Goal: Complete application form

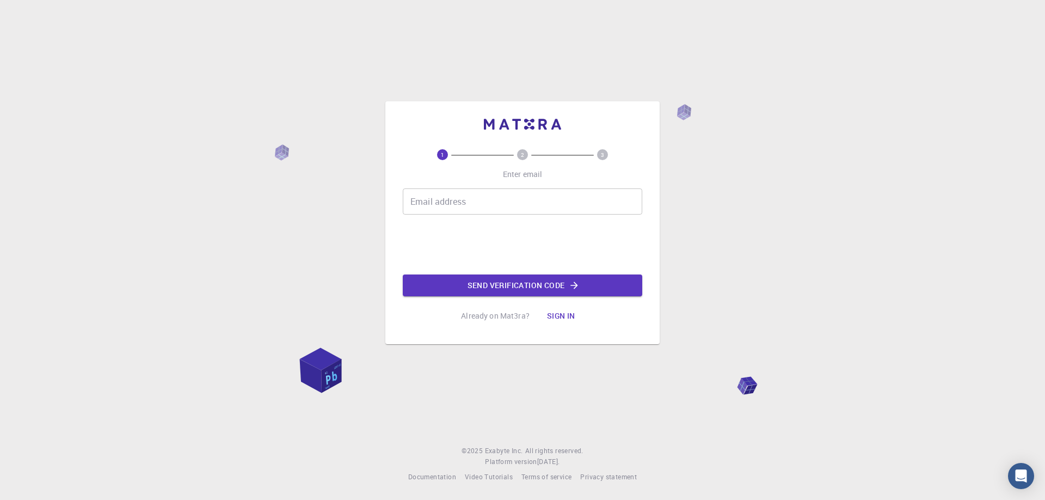
click at [437, 206] on input "Email address" at bounding box center [523, 201] width 240 height 26
type input "[PERSON_NAME][EMAIL_ADDRESS][DOMAIN_NAME]"
click at [505, 289] on button "Send verification code" at bounding box center [523, 285] width 240 height 22
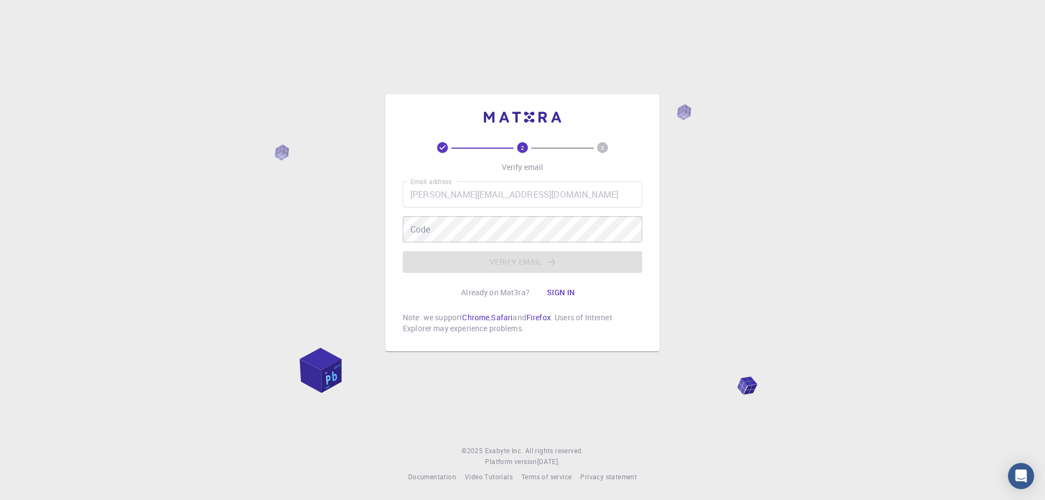
click at [537, 145] on span "2" at bounding box center [522, 147] width 71 height 11
click at [506, 262] on div "Email address [PERSON_NAME][EMAIL_ADDRESS][DOMAIN_NAME] Email address Code Code…" at bounding box center [523, 226] width 240 height 91
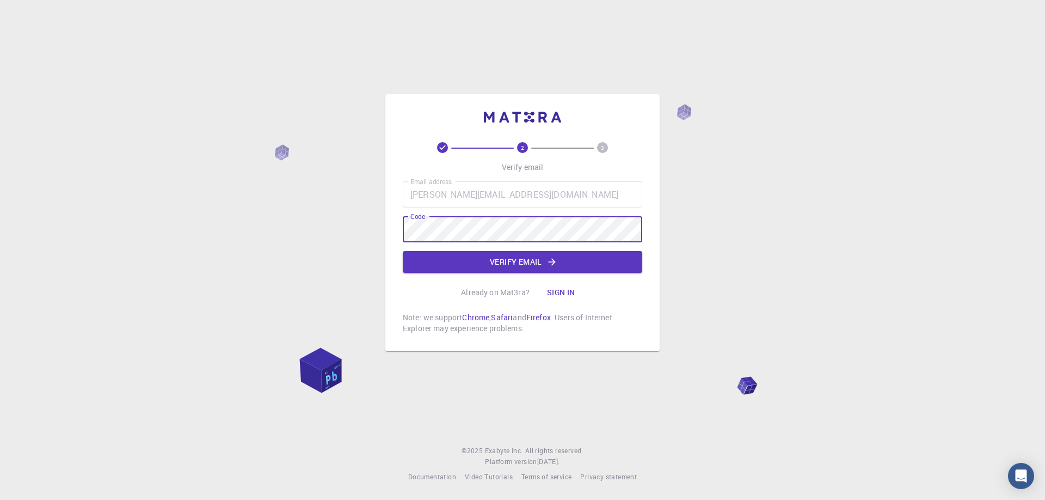
click at [510, 267] on button "Verify email" at bounding box center [523, 262] width 240 height 22
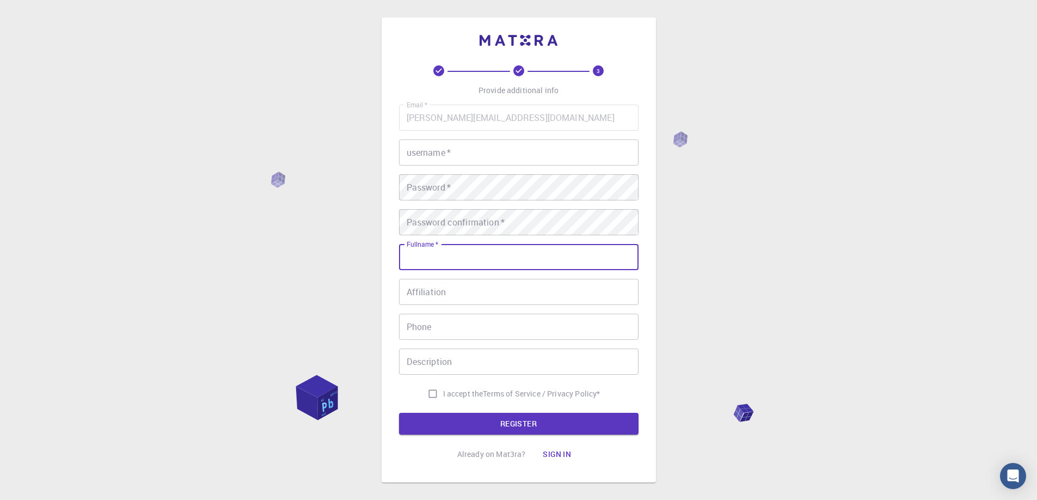
click at [551, 266] on input "Fullname   *" at bounding box center [519, 257] width 240 height 26
type input "[PERSON_NAME]"
type input "09025920478"
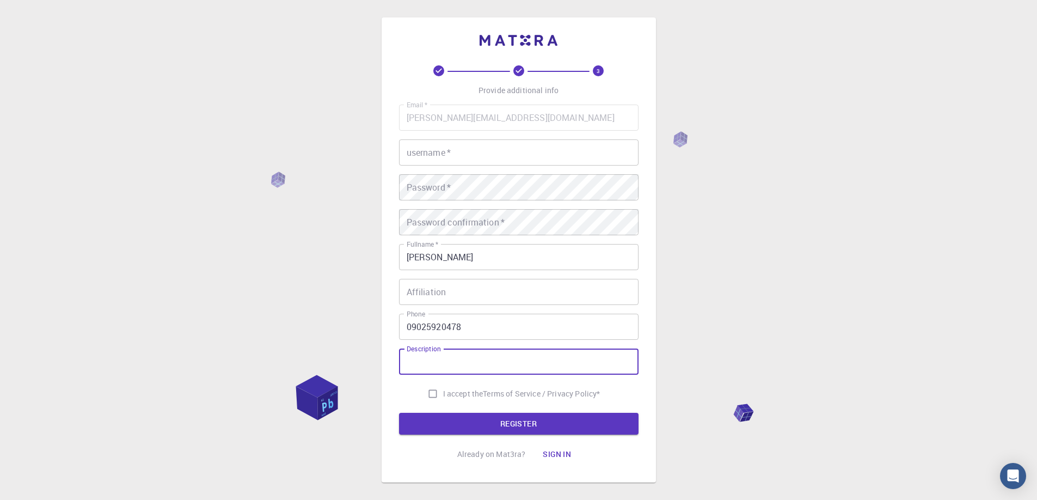
click at [464, 367] on input "Description" at bounding box center [519, 361] width 240 height 26
type input "flow"
click at [462, 396] on span "I accept the" at bounding box center [463, 393] width 40 height 11
click at [443, 396] on input "I accept the Terms of Service / Privacy Policy *" at bounding box center [432, 393] width 21 height 21
checkbox input "true"
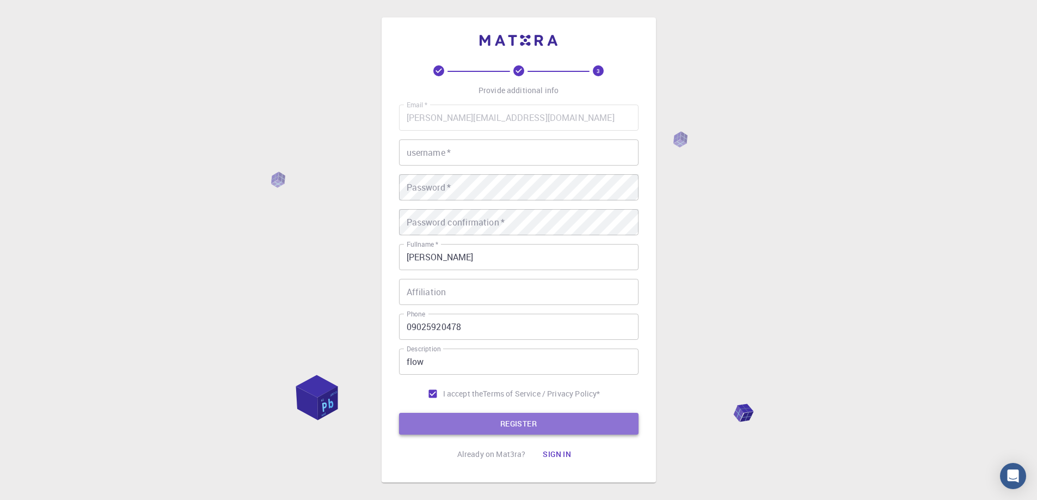
click at [523, 422] on button "REGISTER" at bounding box center [519, 424] width 240 height 22
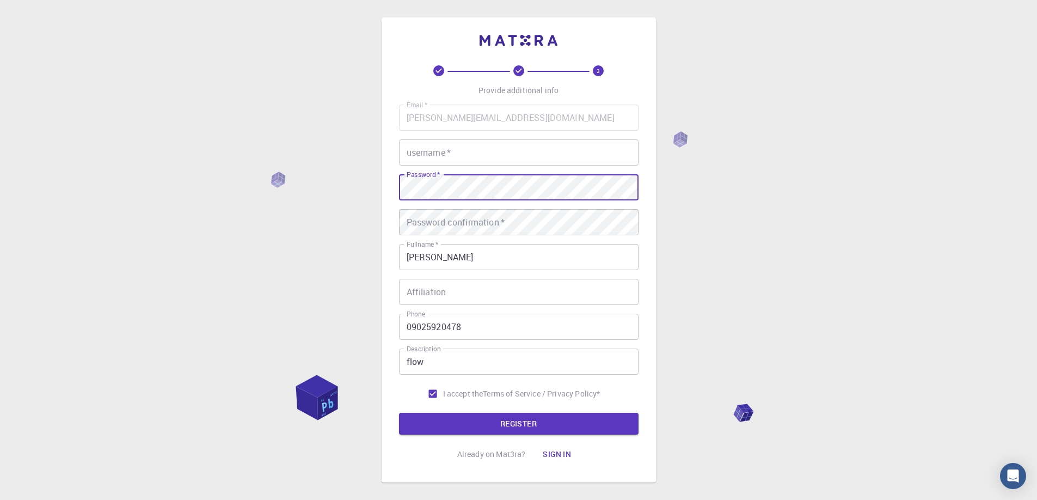
click at [446, 163] on input "username   *" at bounding box center [519, 152] width 240 height 26
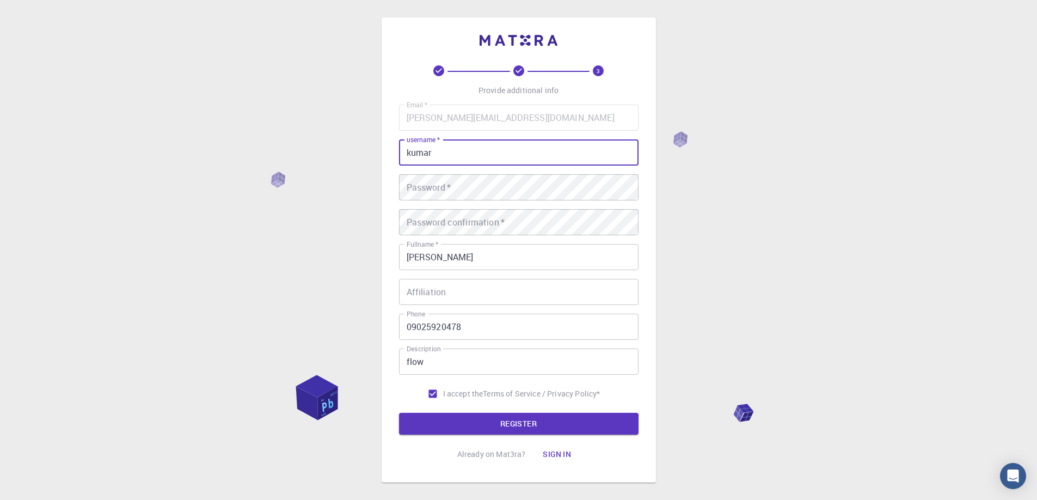
type input "kumar"
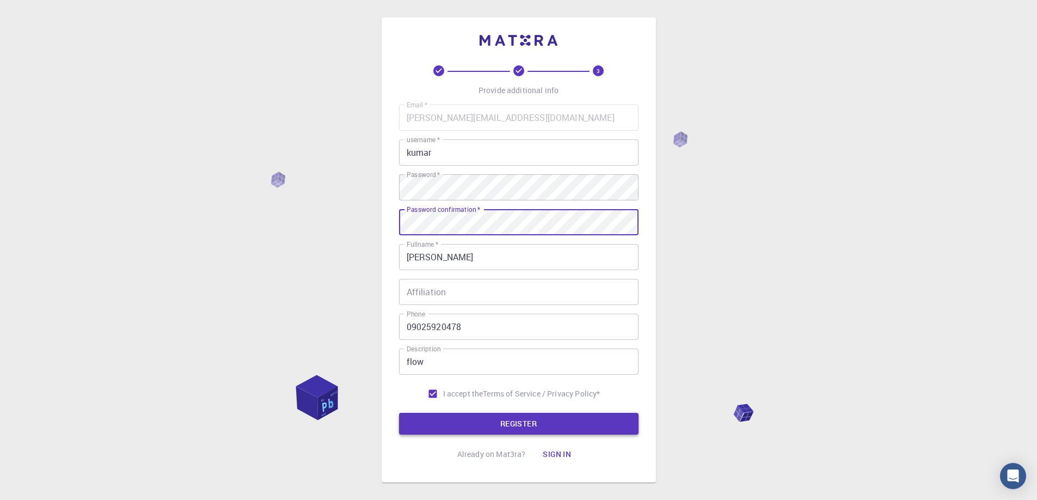
click at [518, 425] on button "REGISTER" at bounding box center [519, 424] width 240 height 22
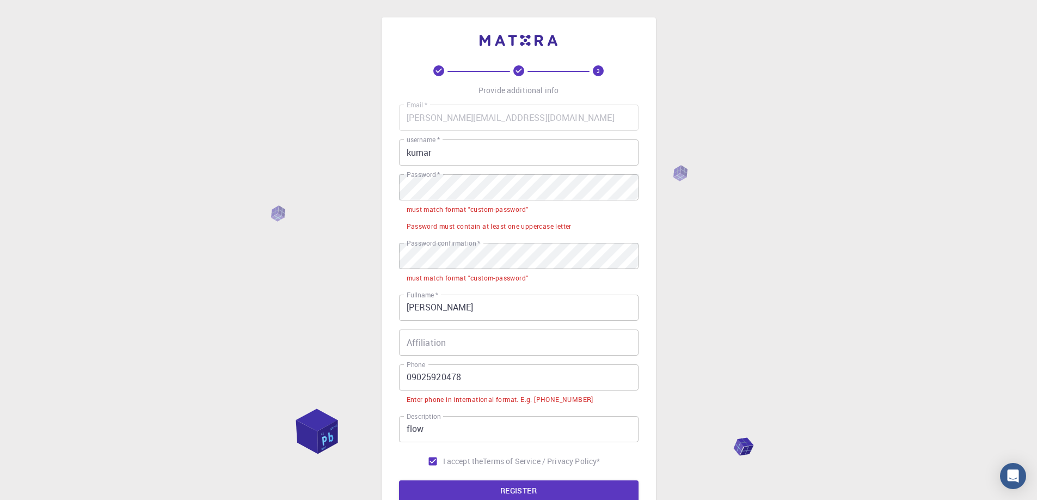
click at [477, 242] on span "*" at bounding box center [478, 242] width 4 height 9
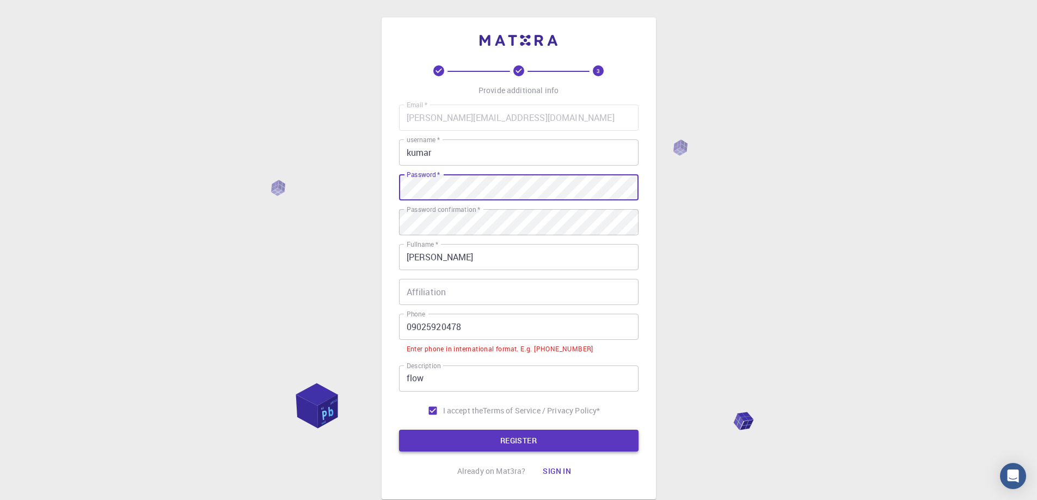
click at [526, 438] on button "REGISTER" at bounding box center [519, 441] width 240 height 22
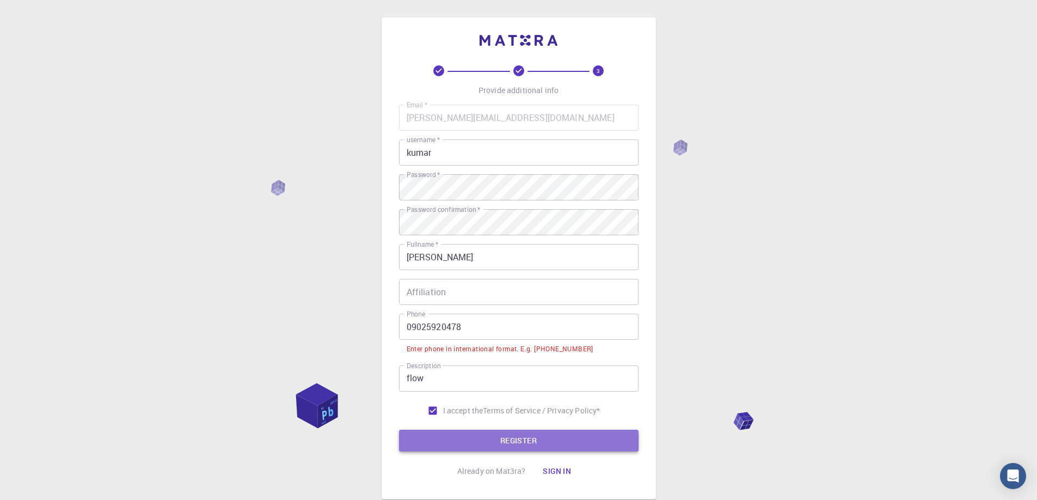
click at [525, 441] on button "REGISTER" at bounding box center [519, 441] width 240 height 22
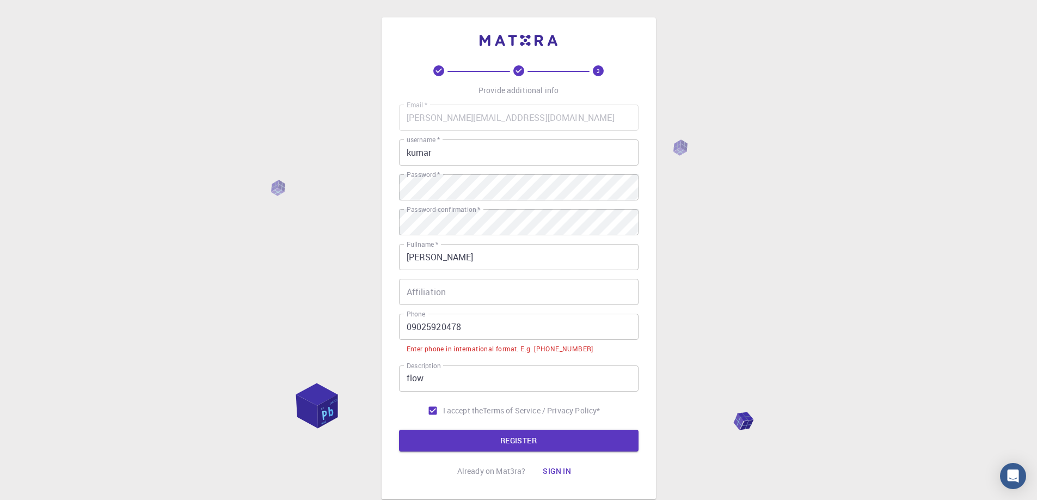
click at [450, 362] on div "Email   * [PERSON_NAME][EMAIL_ADDRESS][DOMAIN_NAME] Email   * username   * kuma…" at bounding box center [519, 263] width 240 height 316
click at [447, 375] on input "flow" at bounding box center [519, 378] width 240 height 26
click at [443, 293] on input "Affiliation" at bounding box center [519, 292] width 240 height 26
click at [492, 256] on input "[PERSON_NAME]" at bounding box center [519, 257] width 240 height 26
click at [474, 292] on input "Affiliation" at bounding box center [519, 292] width 240 height 26
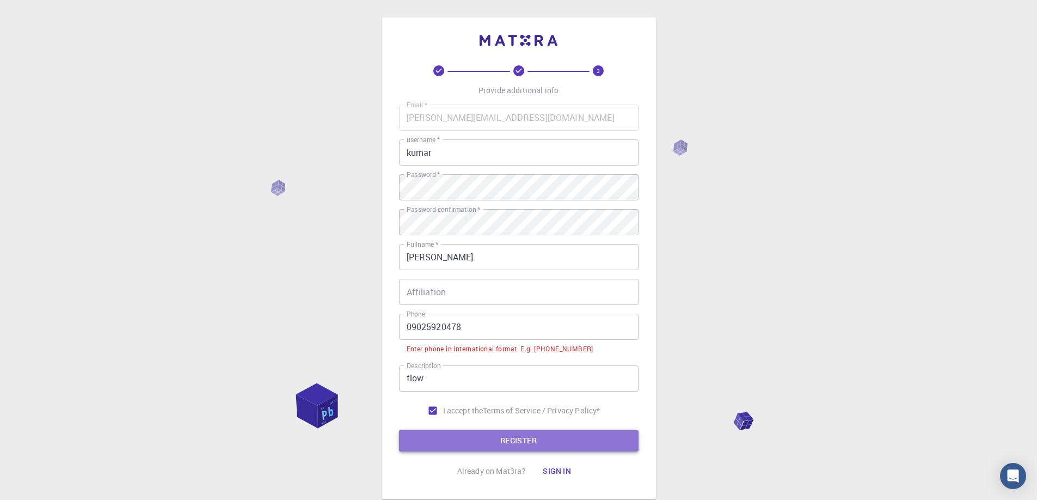
click at [507, 435] on button "REGISTER" at bounding box center [519, 441] width 240 height 22
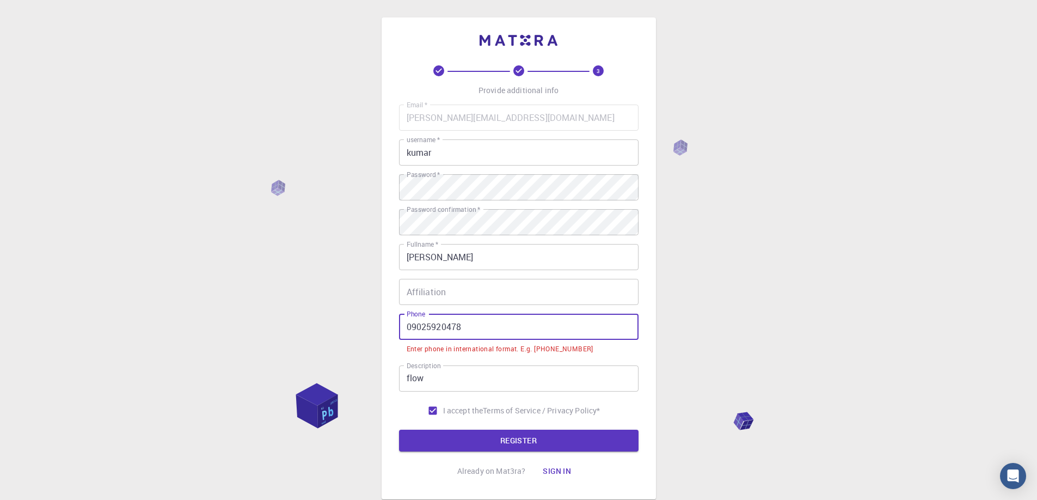
click at [409, 328] on input "09025920478" at bounding box center [519, 327] width 240 height 26
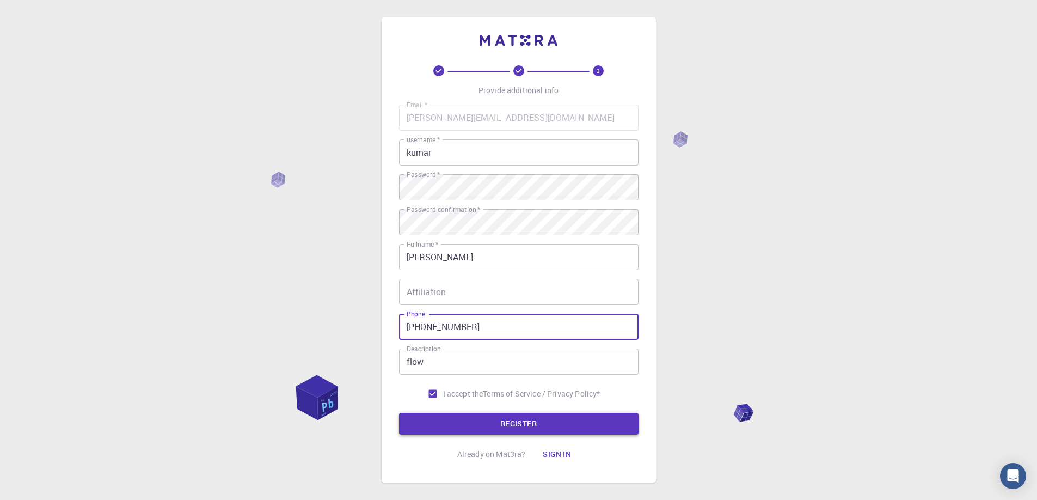
click at [525, 425] on button "REGISTER" at bounding box center [519, 424] width 240 height 22
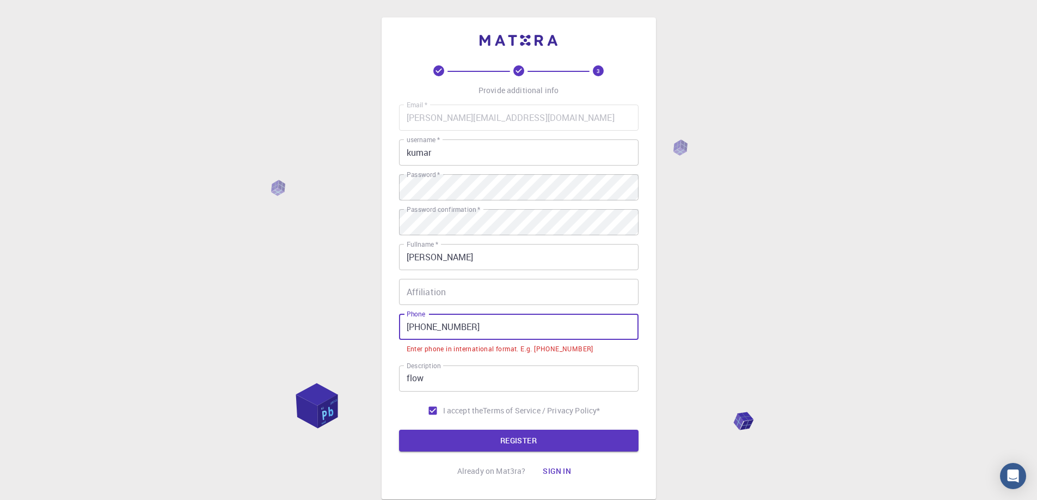
drag, startPoint x: 478, startPoint y: 328, endPoint x: 484, endPoint y: 327, distance: 6.1
click at [479, 327] on input "[PHONE_NUMBER]" at bounding box center [519, 327] width 240 height 26
drag, startPoint x: 427, startPoint y: 328, endPoint x: 421, endPoint y: 327, distance: 5.5
click at [421, 327] on input "[PHONE_NUMBER]" at bounding box center [519, 327] width 240 height 26
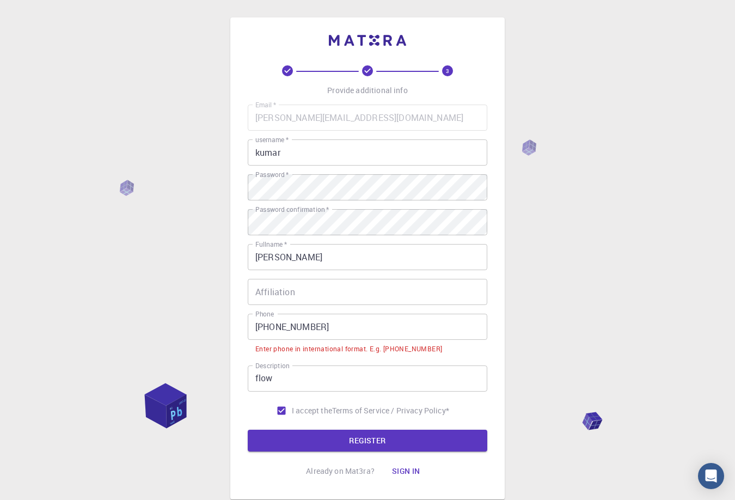
click at [458, 380] on input "flow" at bounding box center [368, 378] width 240 height 26
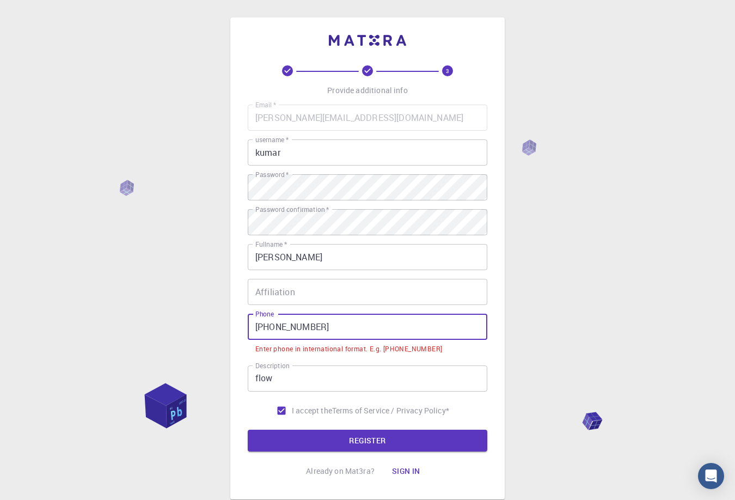
click at [278, 326] on input "[PHONE_NUMBER]" at bounding box center [368, 327] width 240 height 26
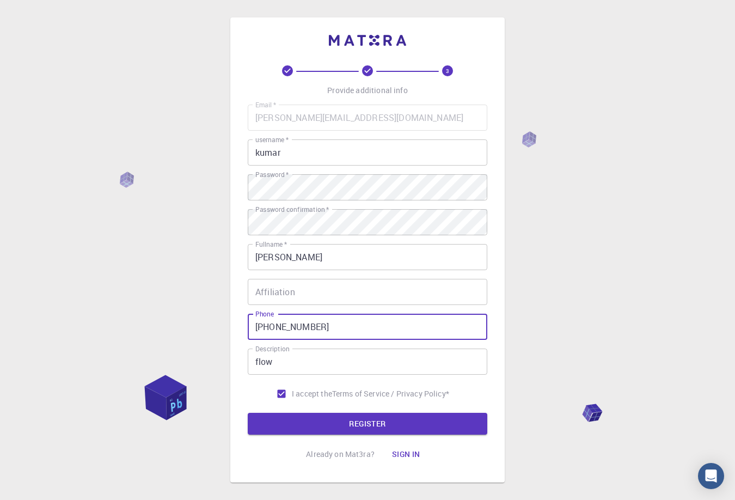
click at [248, 413] on button "REGISTER" at bounding box center [368, 424] width 240 height 22
type input "[PHONE_NUMBER]"
click at [365, 421] on button "REGISTER" at bounding box center [368, 424] width 240 height 22
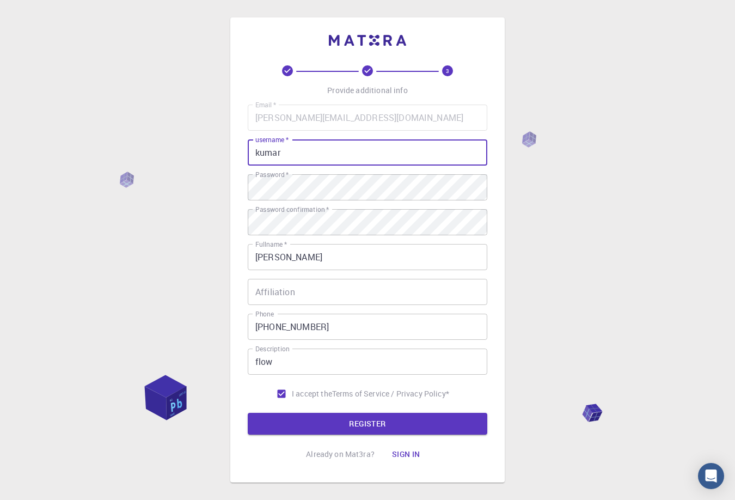
click at [286, 158] on input "kumar" at bounding box center [368, 152] width 240 height 26
type input "kumar77"
click at [408, 424] on button "REGISTER" at bounding box center [368, 424] width 240 height 22
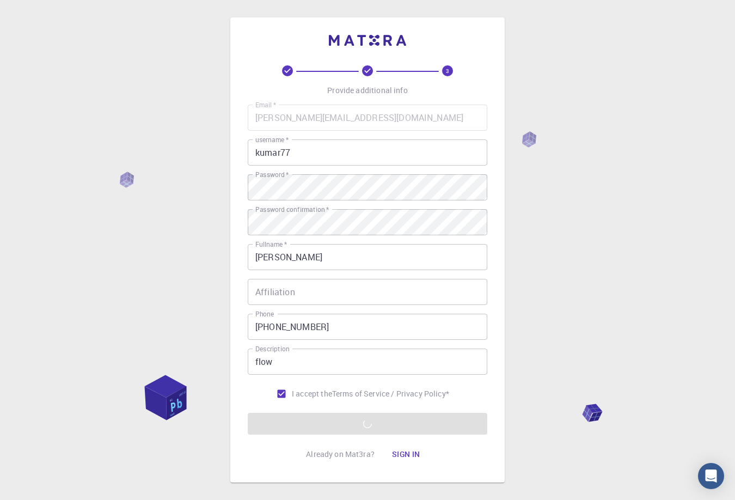
click at [406, 455] on button "Sign in" at bounding box center [406, 454] width 46 height 22
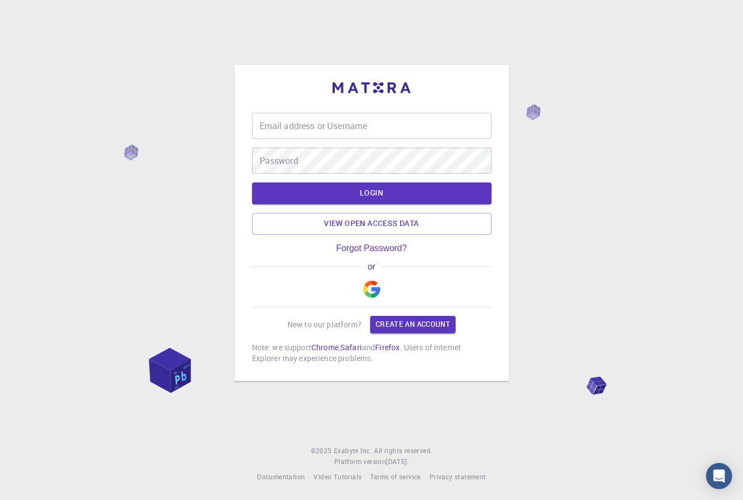
click at [327, 128] on input "Email address or Username" at bounding box center [372, 126] width 240 height 26
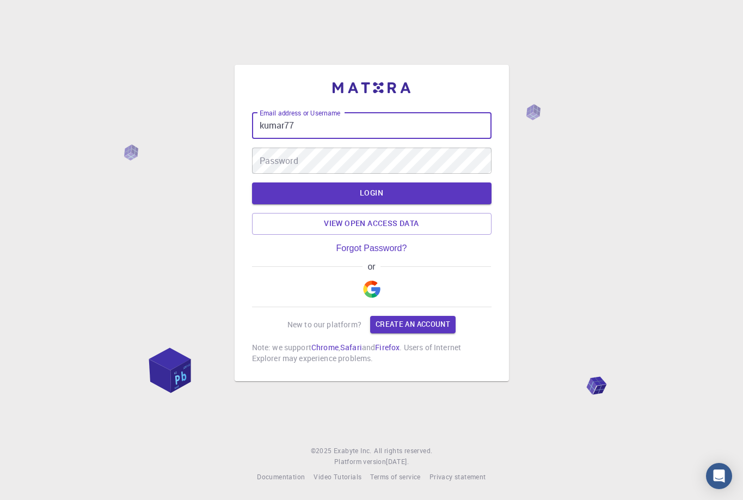
type input "kumar77"
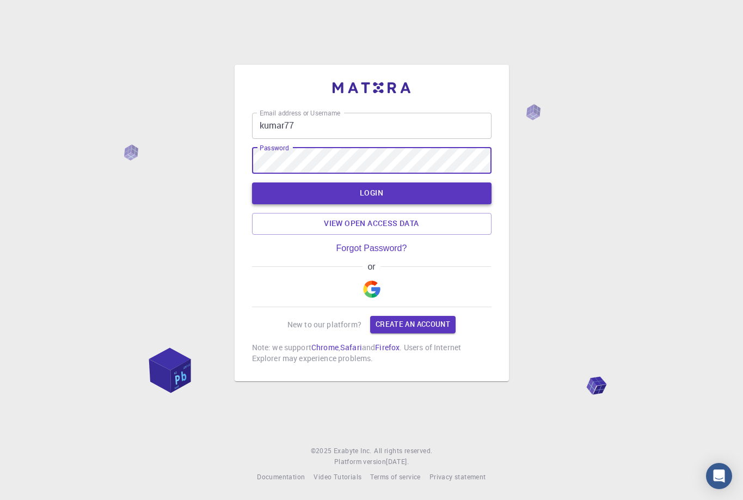
click at [372, 188] on button "LOGIN" at bounding box center [372, 193] width 240 height 22
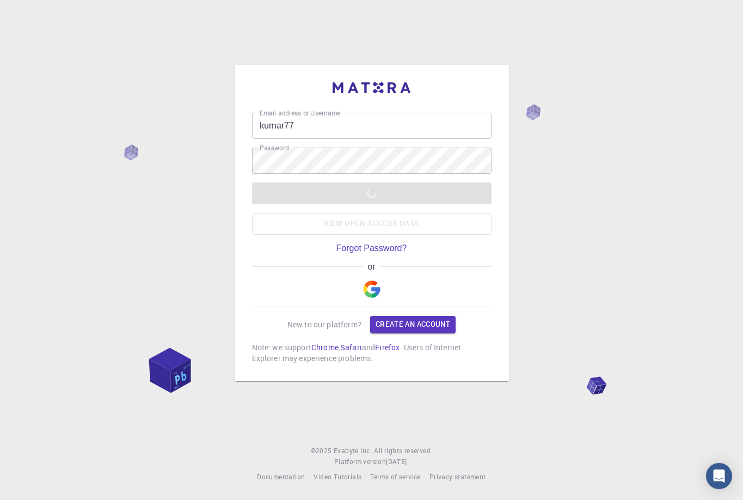
click at [335, 192] on div "LOGIN View open access data" at bounding box center [372, 208] width 240 height 52
click at [371, 130] on input "kumar77" at bounding box center [372, 126] width 240 height 26
click at [330, 200] on div "LOGIN View open access data" at bounding box center [372, 208] width 240 height 52
click at [366, 262] on span "or" at bounding box center [372, 267] width 18 height 10
click at [409, 324] on link "Create an account" at bounding box center [412, 324] width 85 height 17
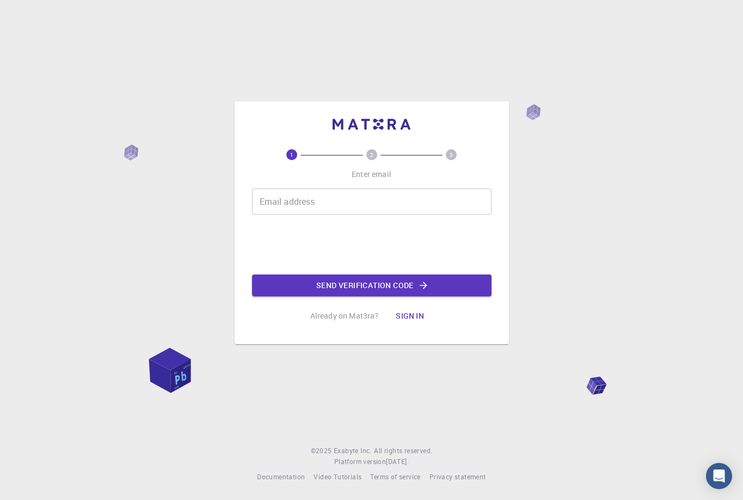
click at [336, 205] on input "Email address" at bounding box center [372, 201] width 240 height 26
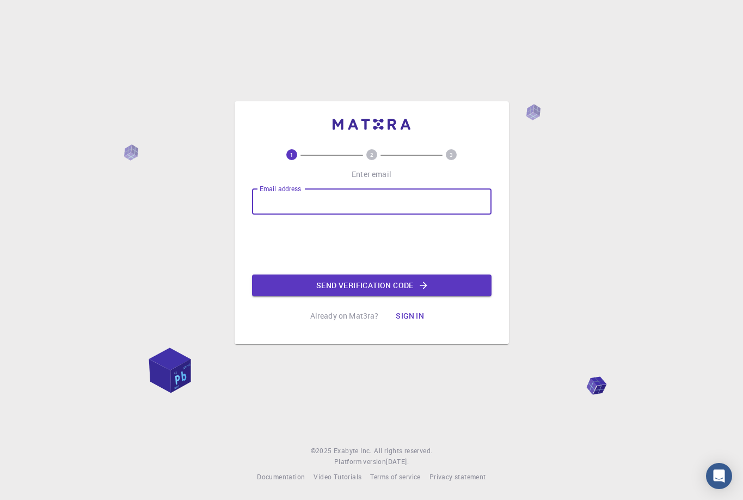
type input "[PERSON_NAME][EMAIL_ADDRESS][DOMAIN_NAME]"
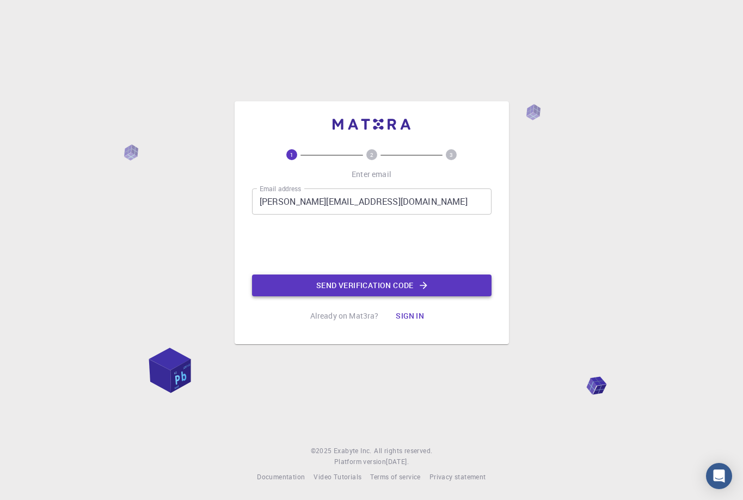
click at [375, 286] on button "Send verification code" at bounding box center [372, 285] width 240 height 22
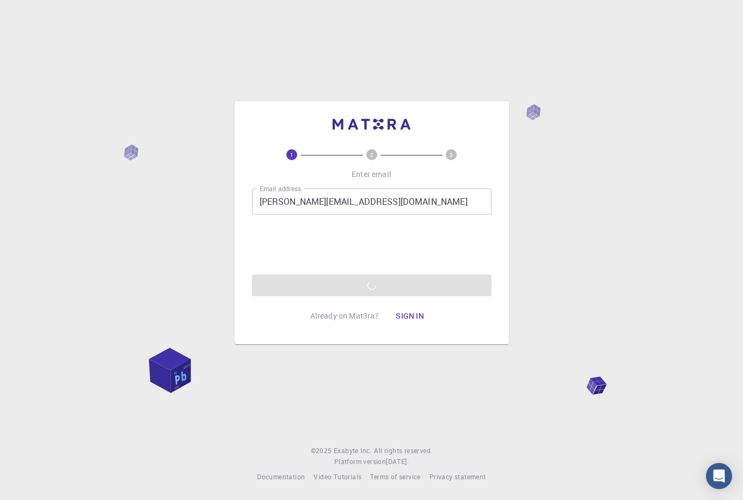
click at [335, 151] on div "2" at bounding box center [372, 154] width 80 height 11
click at [411, 317] on button "Sign in" at bounding box center [410, 316] width 46 height 22
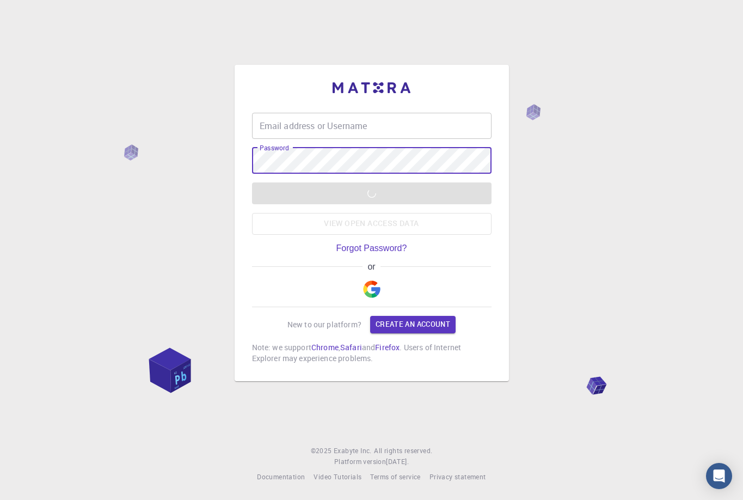
click at [381, 112] on div "Email address or Username Email address or Username Password Password LOGIN Vie…" at bounding box center [372, 222] width 240 height 281
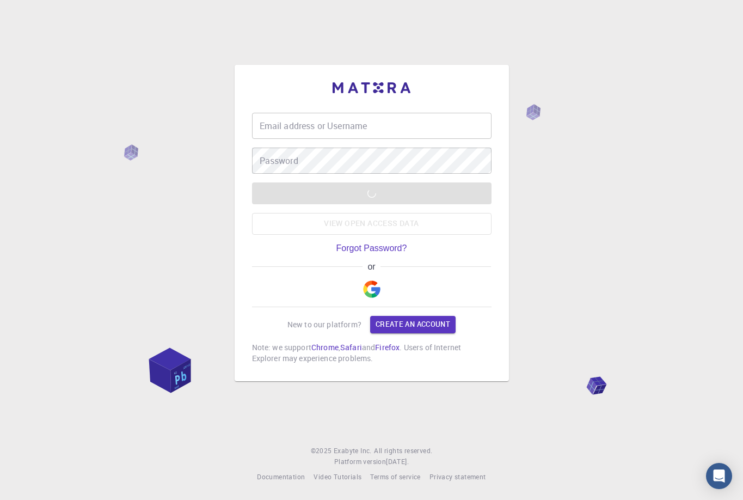
click at [373, 126] on input "Email address or Username" at bounding box center [372, 126] width 240 height 26
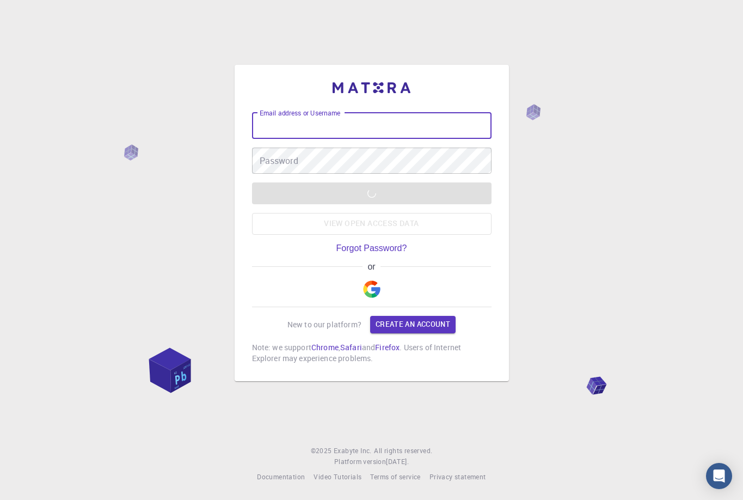
type input "kumar77"
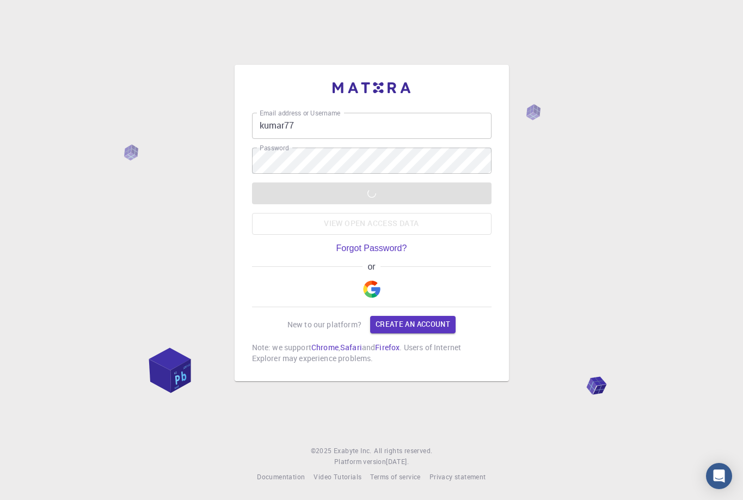
click at [391, 194] on div "LOGIN View open access data" at bounding box center [372, 208] width 240 height 52
click at [388, 245] on link "Forgot Password?" at bounding box center [371, 248] width 71 height 10
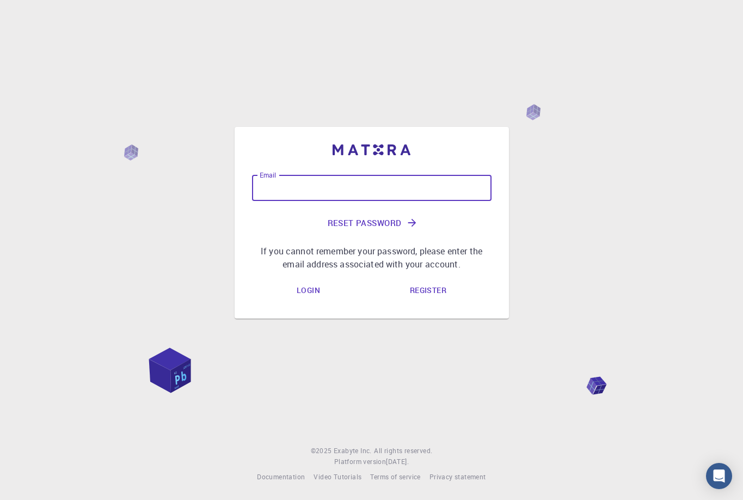
click at [342, 182] on input "Email" at bounding box center [372, 188] width 240 height 26
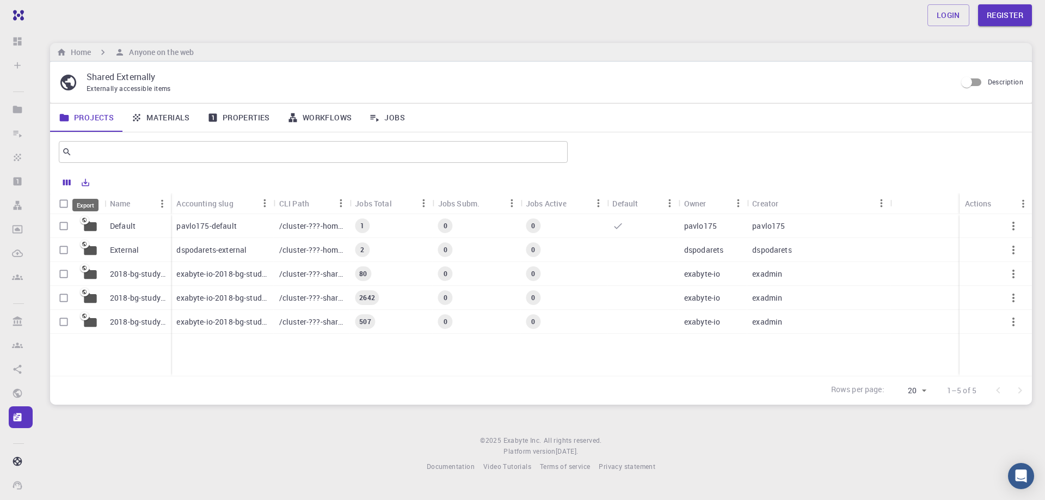
click at [82, 180] on icon "Export" at bounding box center [86, 182] width 10 height 10
click at [271, 53] on div "Home Anyone on the web" at bounding box center [541, 52] width 982 height 19
click at [211, 5] on div "Login Register" at bounding box center [541, 15] width 1008 height 22
click at [160, 120] on link "Materials" at bounding box center [160, 117] width 76 height 28
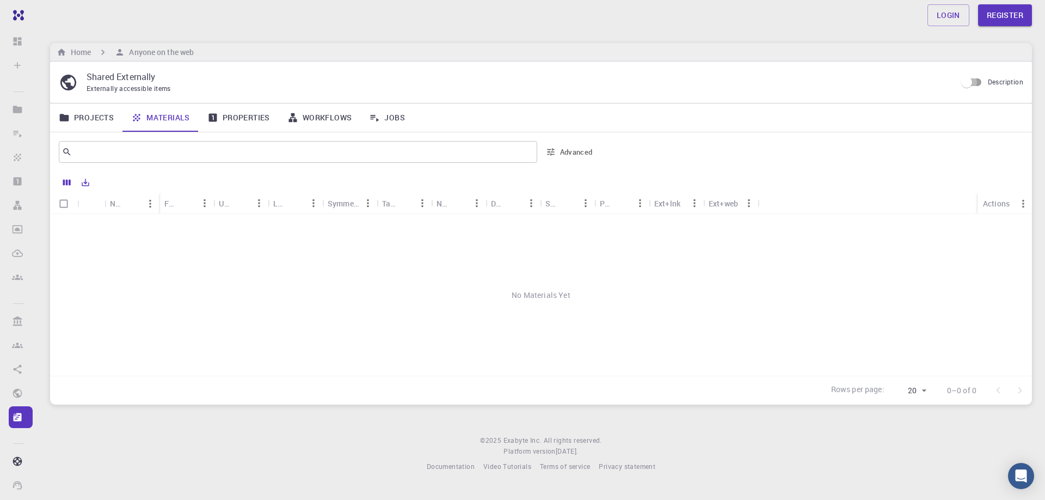
click at [977, 85] on input "Description" at bounding box center [967, 82] width 62 height 21
checkbox input "true"
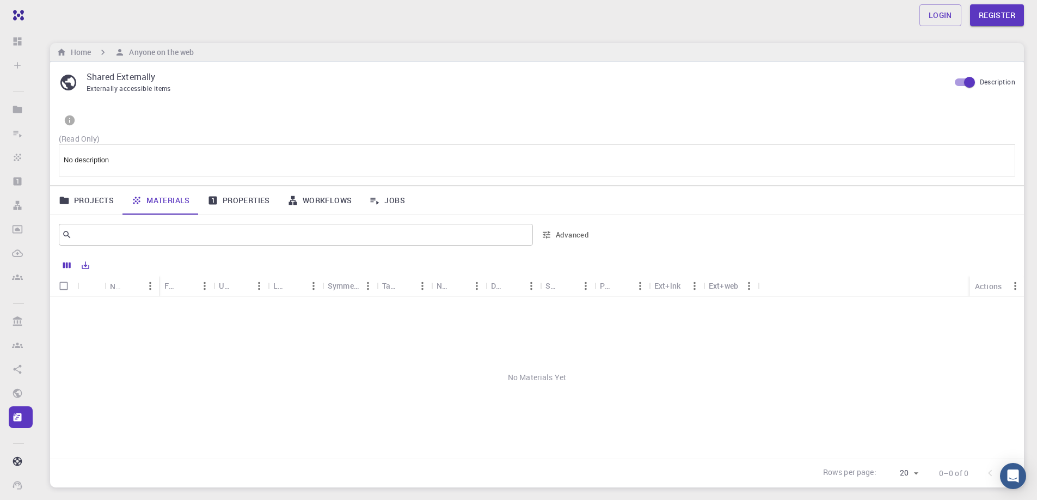
click at [105, 205] on link "Projects" at bounding box center [86, 200] width 72 height 28
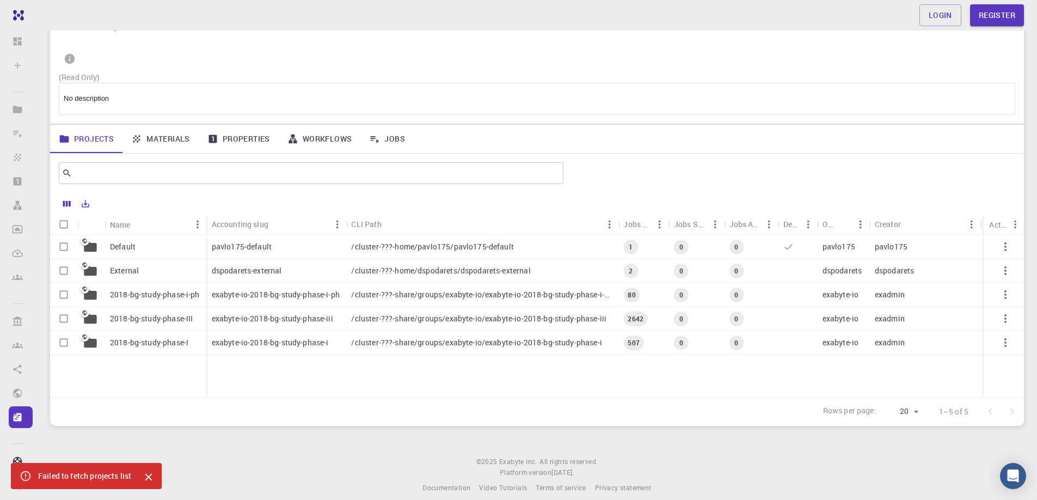
scroll to position [72, 0]
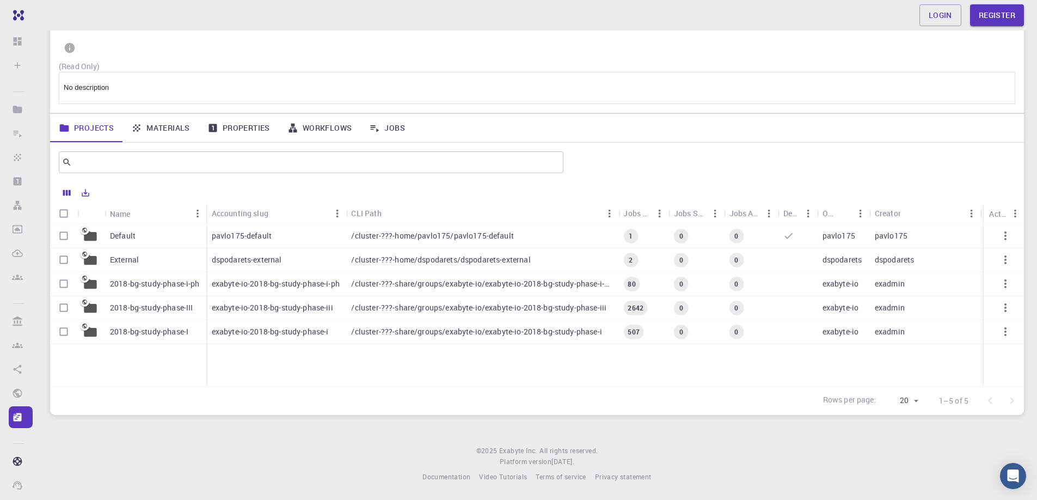
click at [81, 63] on p "(Read Only)" at bounding box center [537, 66] width 956 height 11
click at [392, 131] on link "Jobs" at bounding box center [386, 128] width 53 height 28
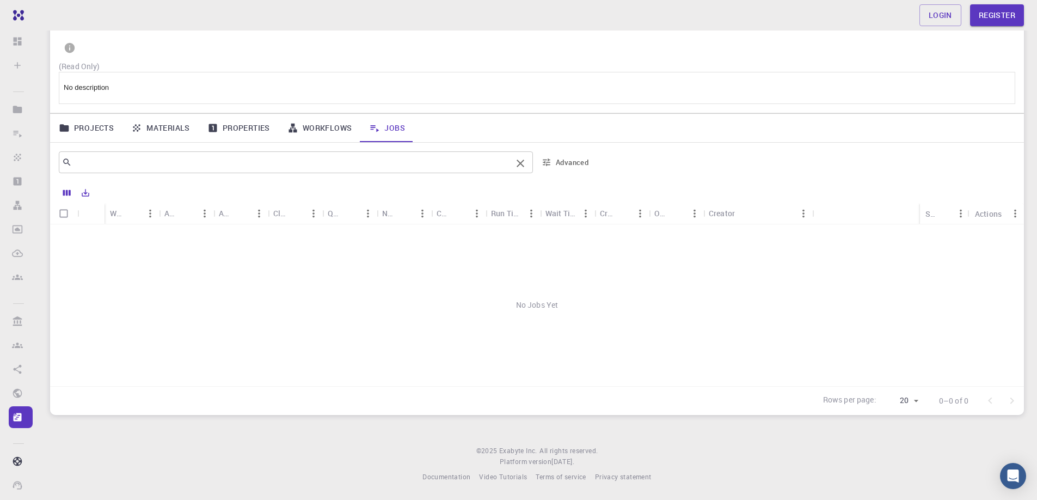
click at [100, 167] on input "text" at bounding box center [292, 162] width 440 height 15
click at [519, 162] on icon "Clear" at bounding box center [521, 163] width 8 height 8
click at [152, 159] on input "text" at bounding box center [292, 162] width 440 height 15
click at [65, 163] on icon at bounding box center [67, 162] width 10 height 10
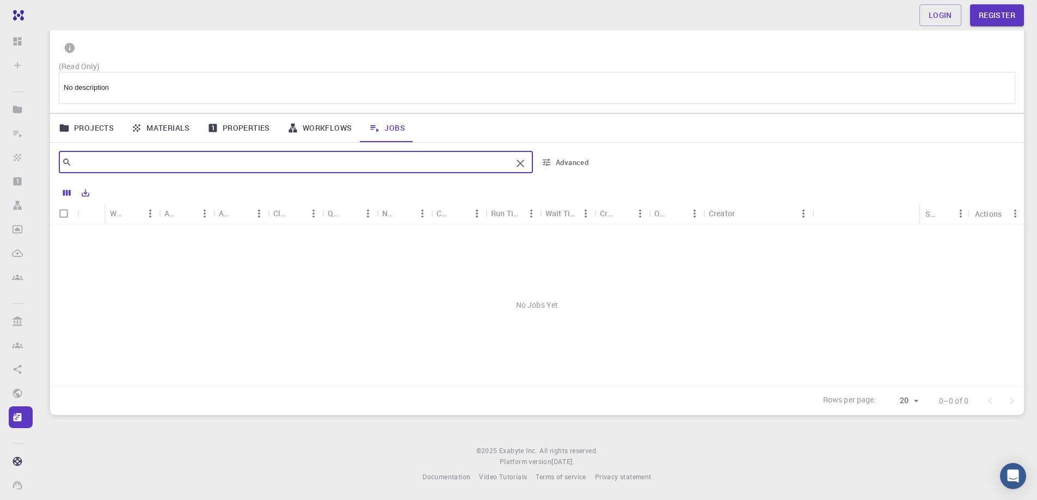
click at [65, 163] on icon at bounding box center [67, 162] width 10 height 10
click at [85, 194] on icon "Export" at bounding box center [86, 193] width 10 height 10
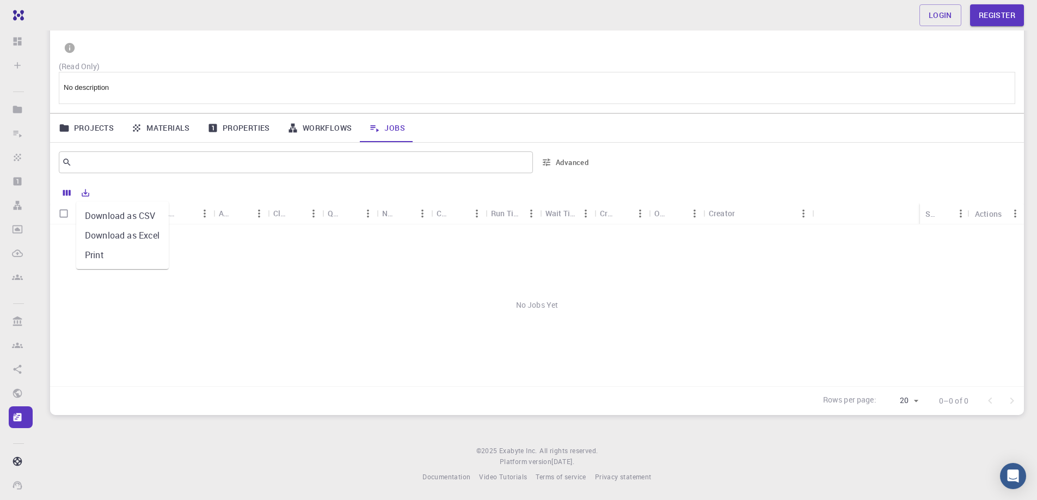
click at [103, 217] on li "Download as CSV" at bounding box center [122, 216] width 93 height 20
click at [85, 125] on link "Projects" at bounding box center [86, 128] width 72 height 28
